Goal: Task Accomplishment & Management: Manage account settings

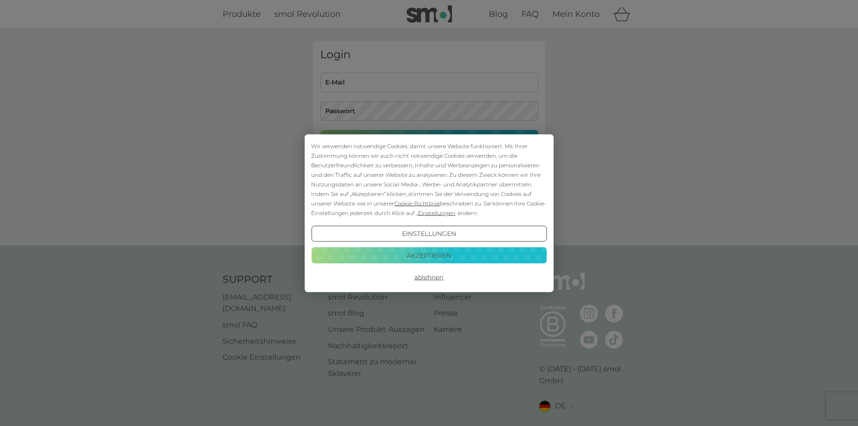
click at [439, 255] on button "Akzeptieren" at bounding box center [428, 255] width 235 height 16
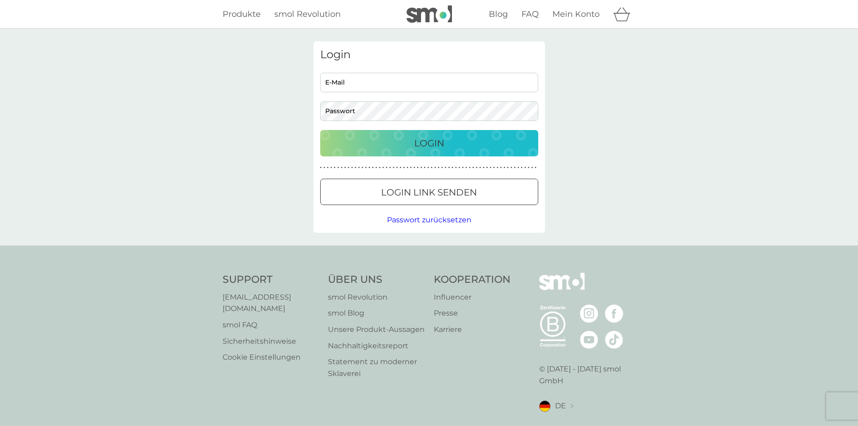
click at [439, 139] on p "Login" at bounding box center [429, 143] width 30 height 15
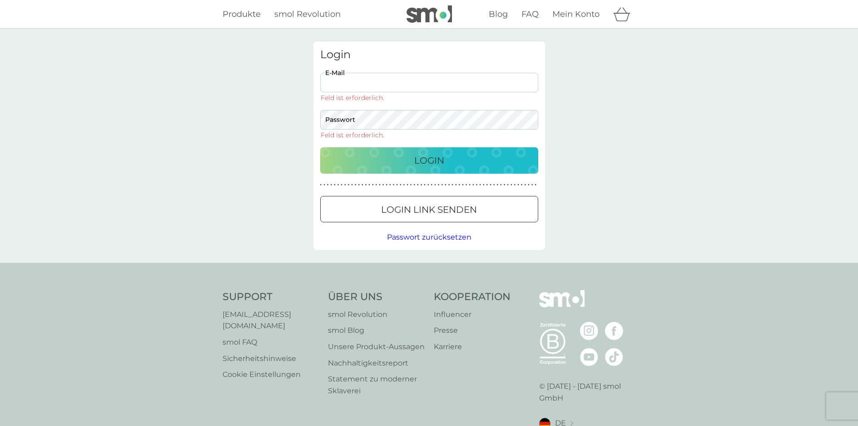
click at [411, 82] on input "E-Mail" at bounding box center [429, 83] width 218 height 20
type input "[PERSON_NAME][EMAIL_ADDRESS][DOMAIN_NAME]"
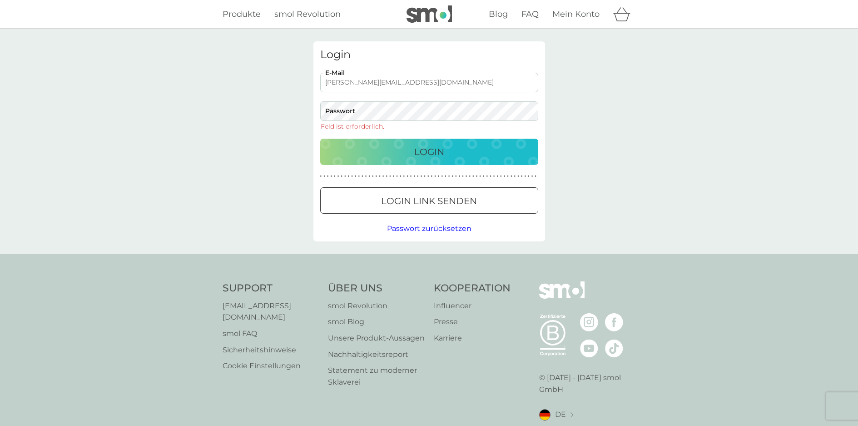
click at [443, 201] on div at bounding box center [429, 201] width 33 height 10
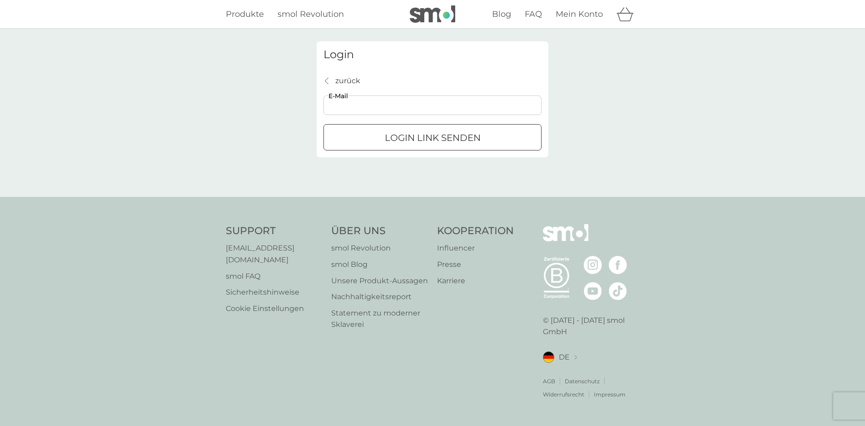
click at [393, 111] on input "E-Mail" at bounding box center [433, 105] width 218 height 20
type input "[PERSON_NAME][EMAIL_ADDRESS][DOMAIN_NAME]"
click at [412, 139] on p "Login Link senden" at bounding box center [433, 137] width 96 height 15
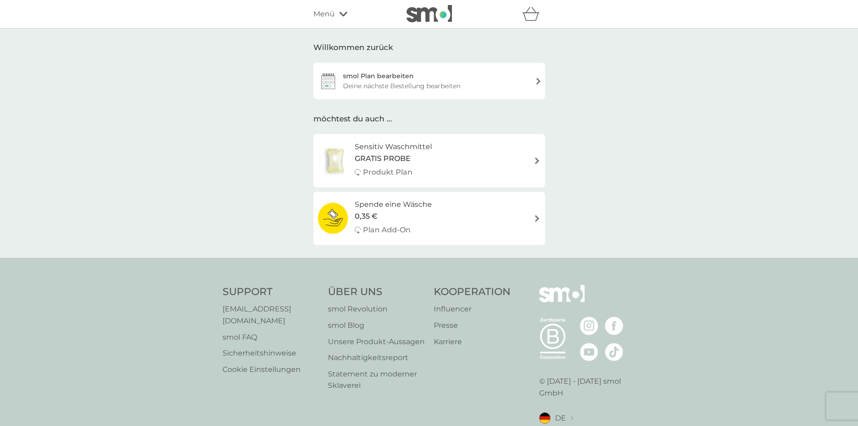
click at [392, 79] on div "smol Plan bearbeiten" at bounding box center [378, 76] width 71 height 10
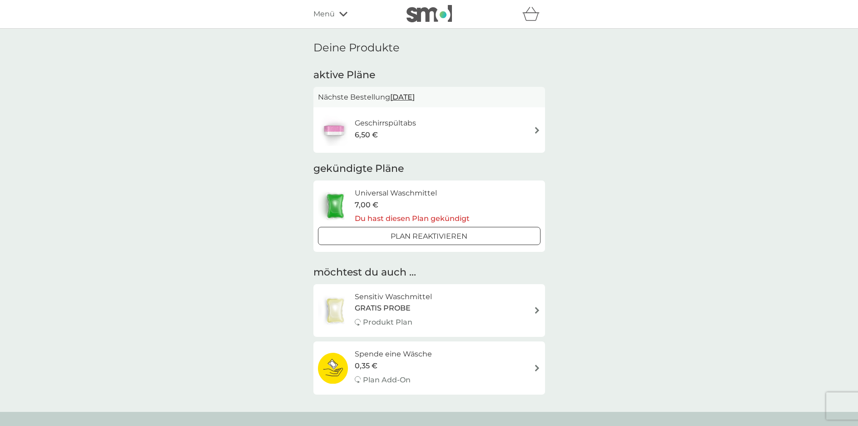
click at [534, 127] on img at bounding box center [537, 130] width 7 height 7
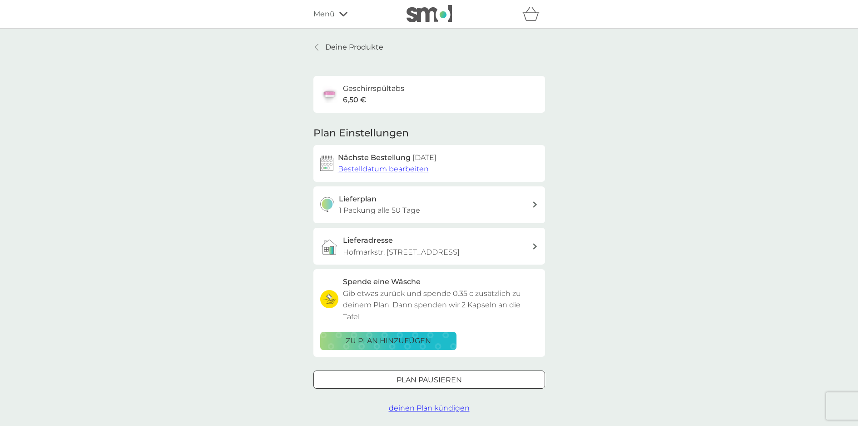
click at [414, 171] on span "Bestelldatum bearbeiten" at bounding box center [383, 169] width 91 height 9
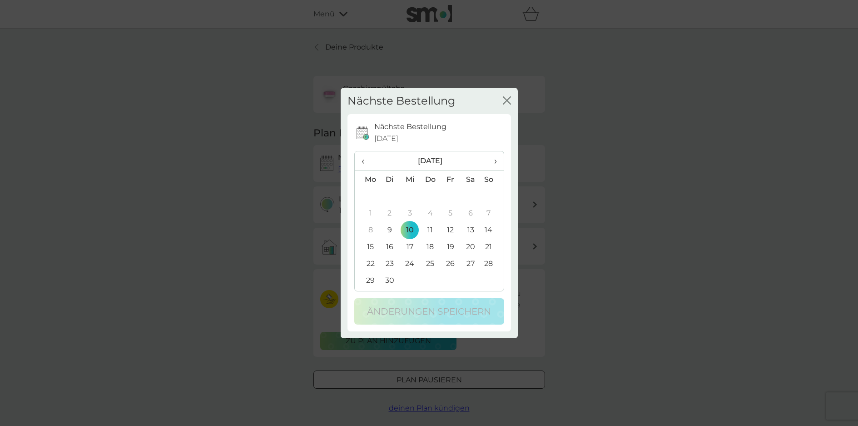
click at [497, 161] on span "›" at bounding box center [492, 160] width 9 height 19
click at [410, 209] on td "8" at bounding box center [410, 213] width 20 height 17
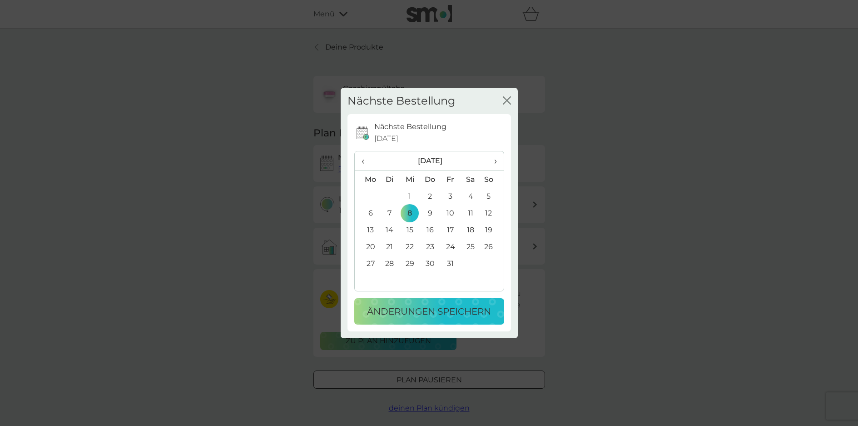
click at [399, 309] on p "Änderungen speichern" at bounding box center [429, 311] width 124 height 15
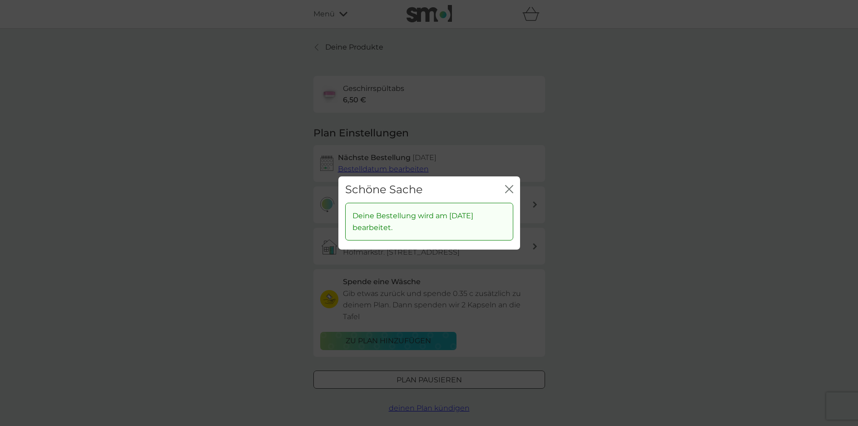
click at [634, 231] on div "Schöne Sache Schließen Deine Bestellung wird am [DATE] bearbeitet." at bounding box center [429, 213] width 858 height 426
